Goal: Communication & Community: Share content

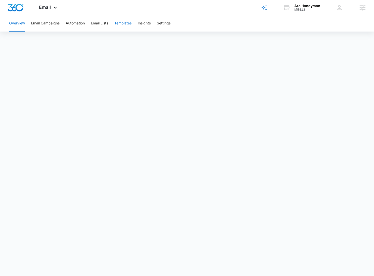
click at [122, 22] on button "Templates" at bounding box center [122, 23] width 17 height 16
click at [49, 3] on div "Email Apps Reputation Websites Forms CRM Email Social Content Ads Intelligence …" at bounding box center [48, 7] width 35 height 15
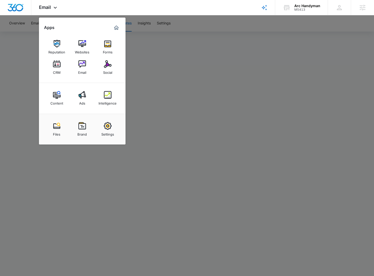
click at [112, 70] on link "Social" at bounding box center [107, 67] width 19 height 19
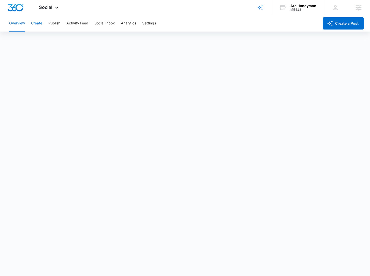
click at [38, 25] on button "Create" at bounding box center [36, 23] width 11 height 16
click at [49, 40] on button "Approvals" at bounding box center [49, 39] width 17 height 14
click at [301, 7] on div "Arc Handyman" at bounding box center [304, 6] width 26 height 4
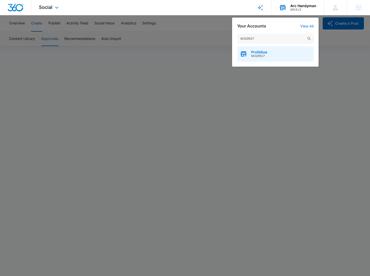
type input "M329507"
click at [262, 57] on span "M329507" at bounding box center [259, 56] width 16 height 4
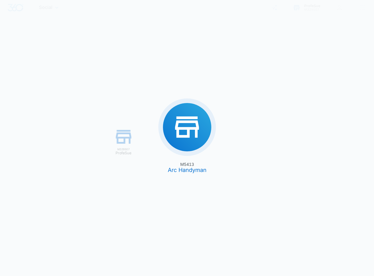
click at [265, 52] on div "M5413 Arc Handyman M329507 ProfeSue" at bounding box center [187, 138] width 374 height 276
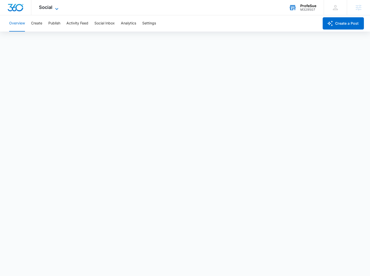
click at [50, 9] on span "Social" at bounding box center [46, 7] width 14 height 5
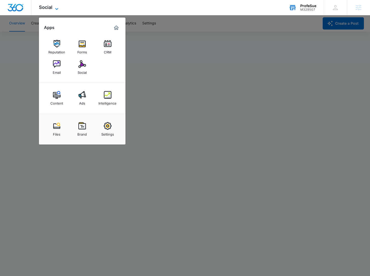
click at [56, 8] on icon at bounding box center [57, 9] width 6 height 6
